Goal: Task Accomplishment & Management: Manage account settings

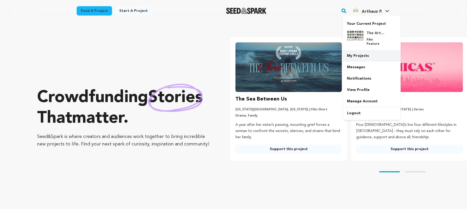
click at [374, 50] on link "My Projects" at bounding box center [371, 55] width 58 height 11
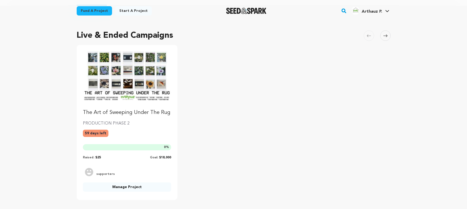
scroll to position [50, 0]
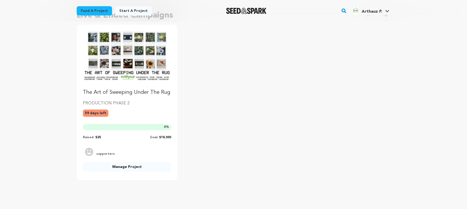
click at [117, 58] on img "Fund The Art of Sweeping Under The Rug" at bounding box center [127, 56] width 88 height 50
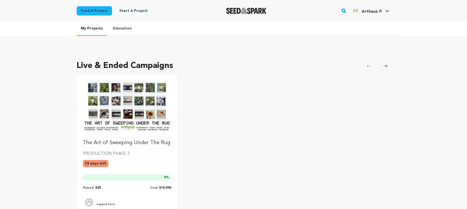
scroll to position [50, 0]
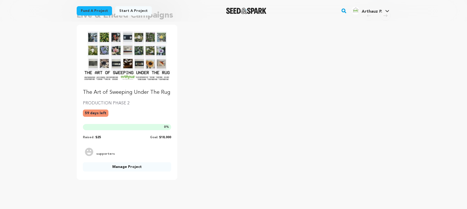
click at [140, 168] on link "Manage Project" at bounding box center [127, 166] width 88 height 9
